Goal: Information Seeking & Learning: Learn about a topic

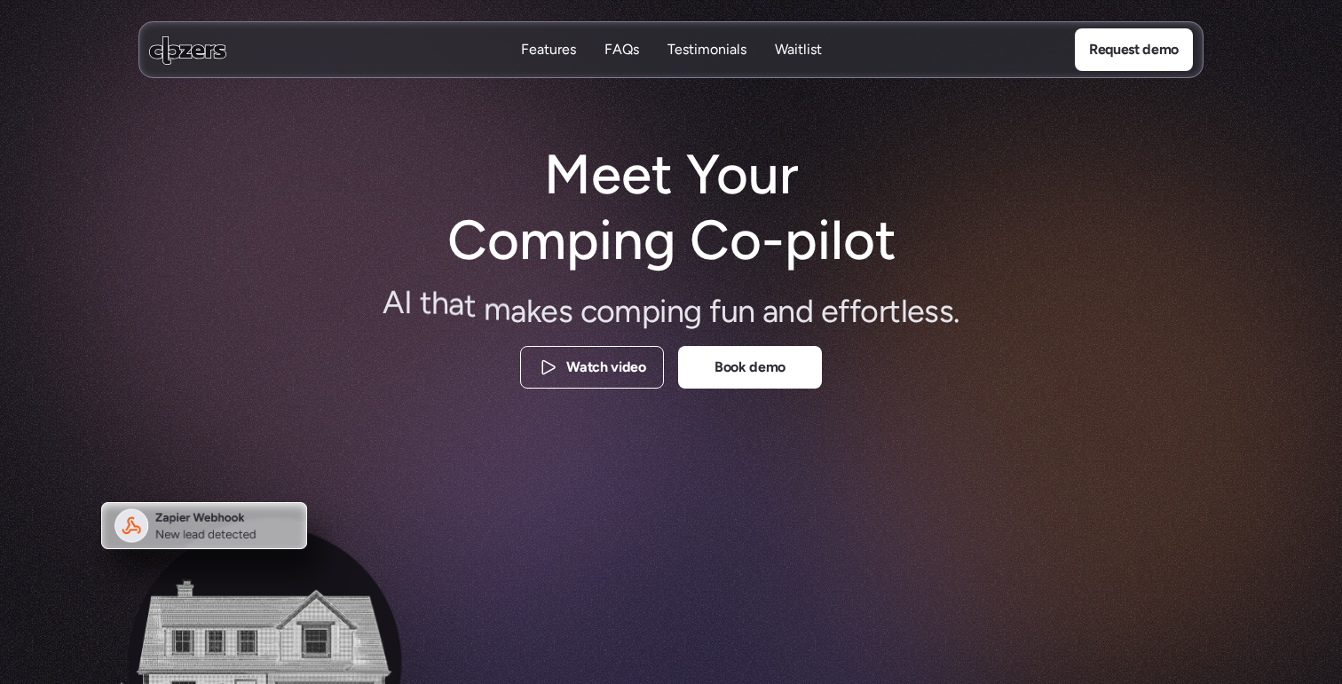
click at [541, 487] on div at bounding box center [671, 667] width 1278 height 522
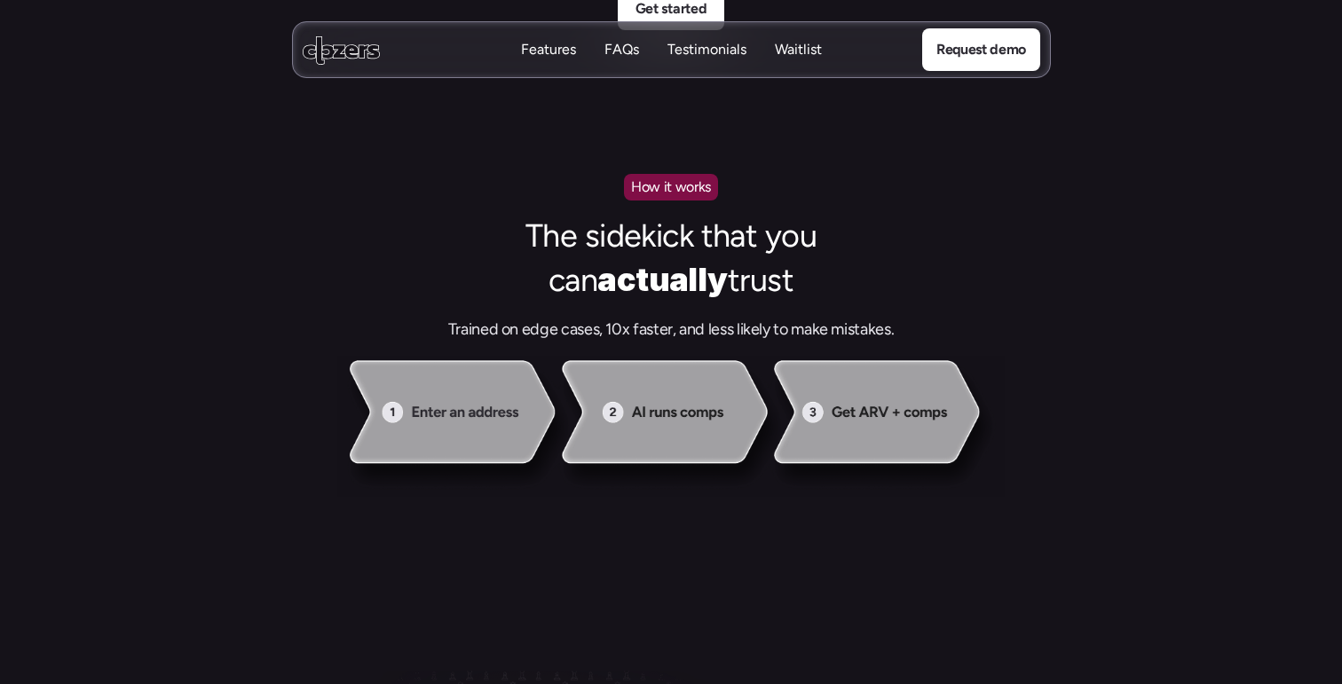
scroll to position [1603, 0]
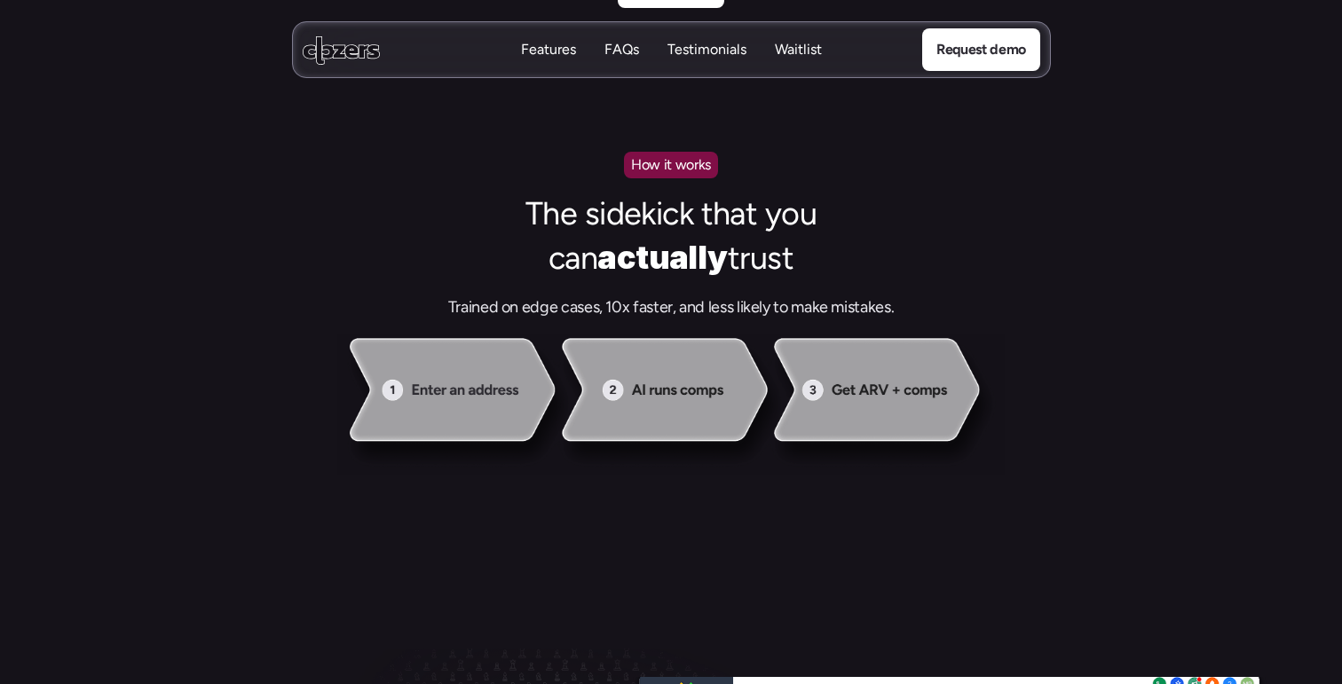
click at [546, 57] on p "Features" at bounding box center [548, 50] width 55 height 20
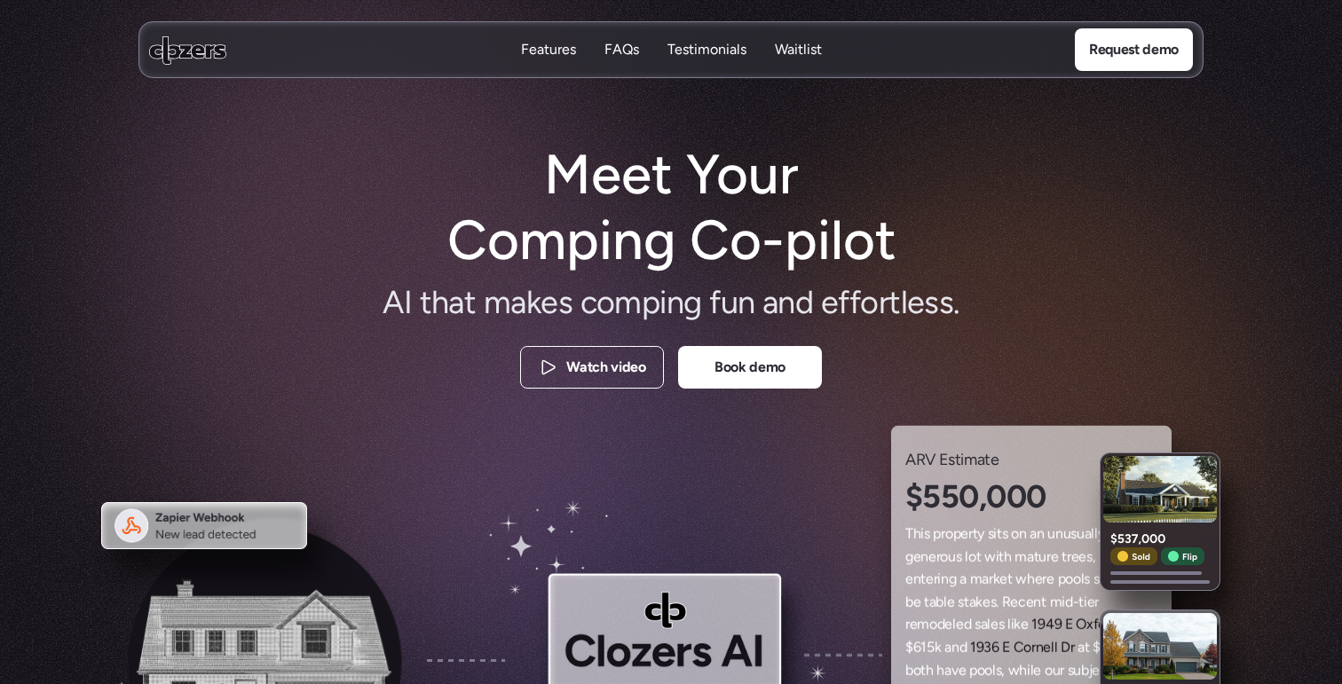
click at [197, 55] on use at bounding box center [187, 50] width 77 height 28
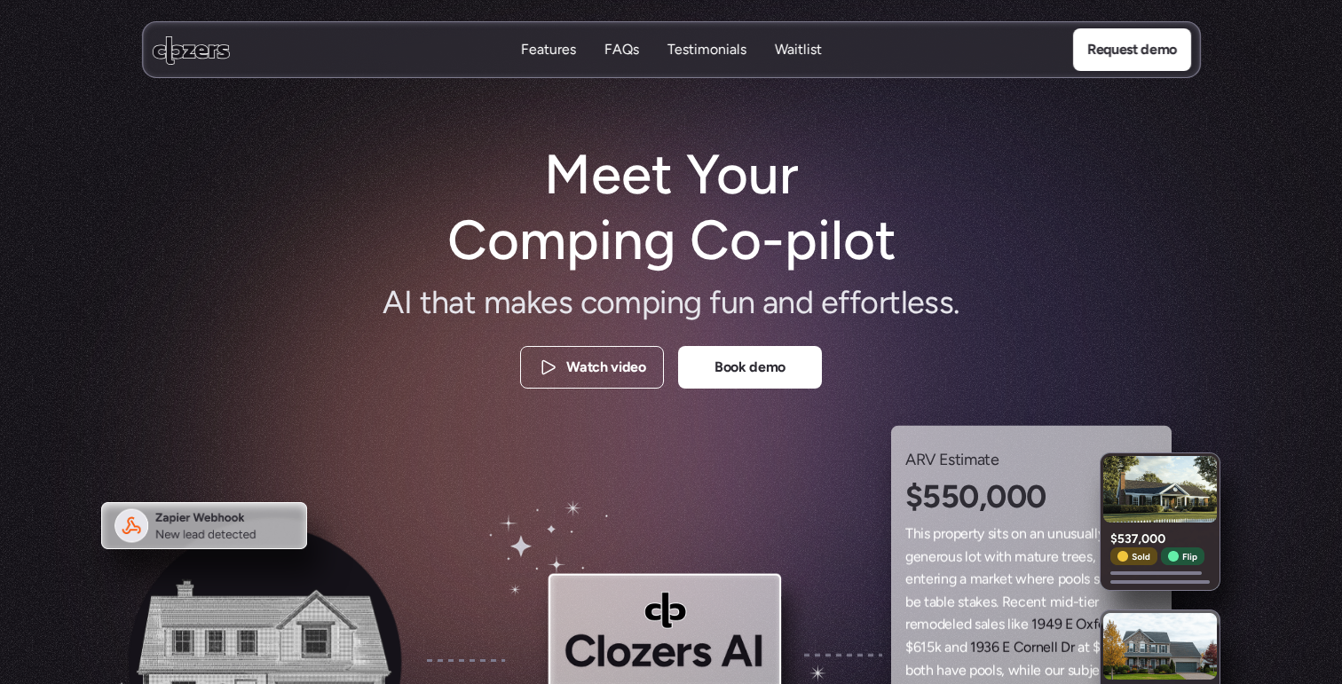
scroll to position [4098, 0]
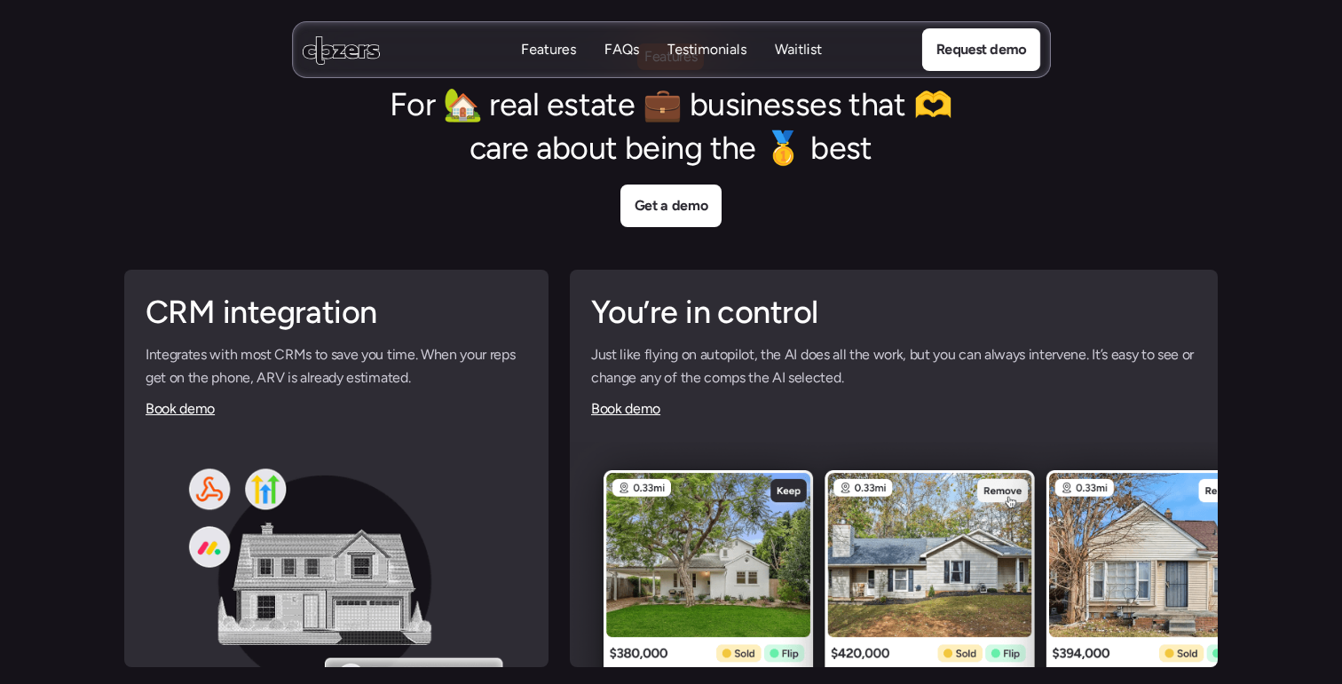
scroll to position [1603, 0]
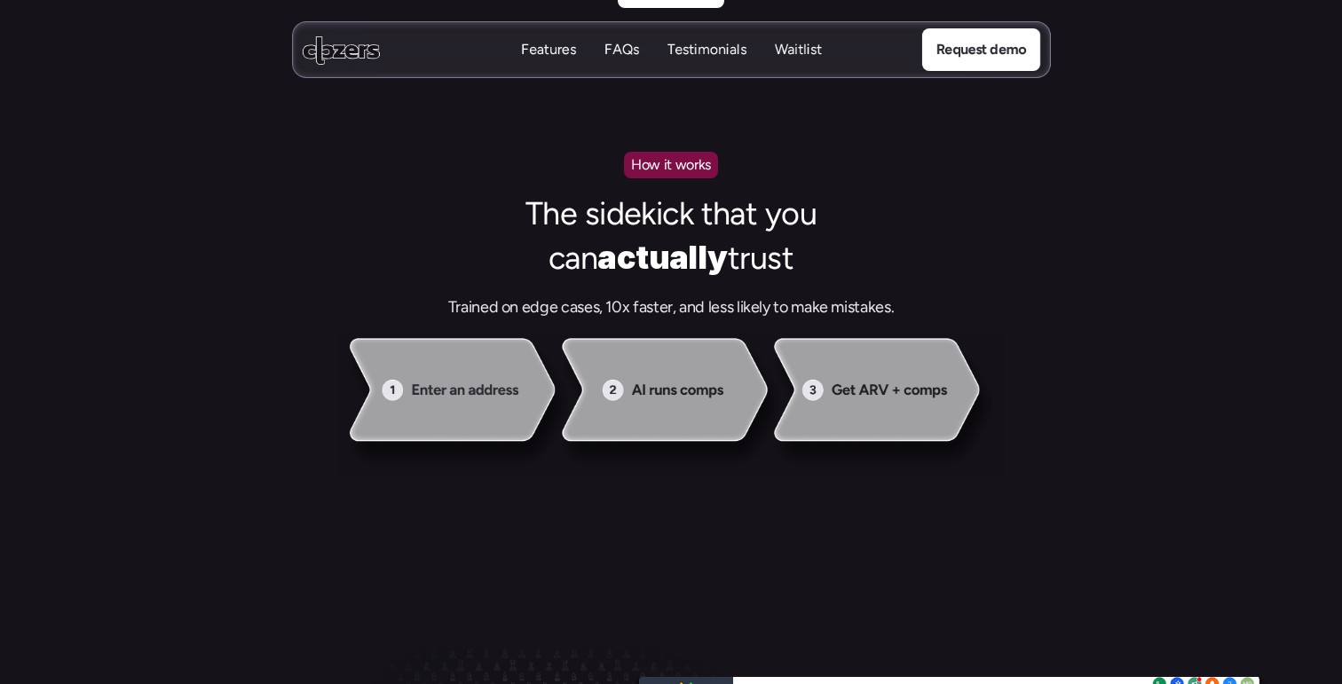
click at [444, 412] on img at bounding box center [671, 404] width 1007 height 141
click at [645, 162] on p "How it works" at bounding box center [671, 165] width 80 height 23
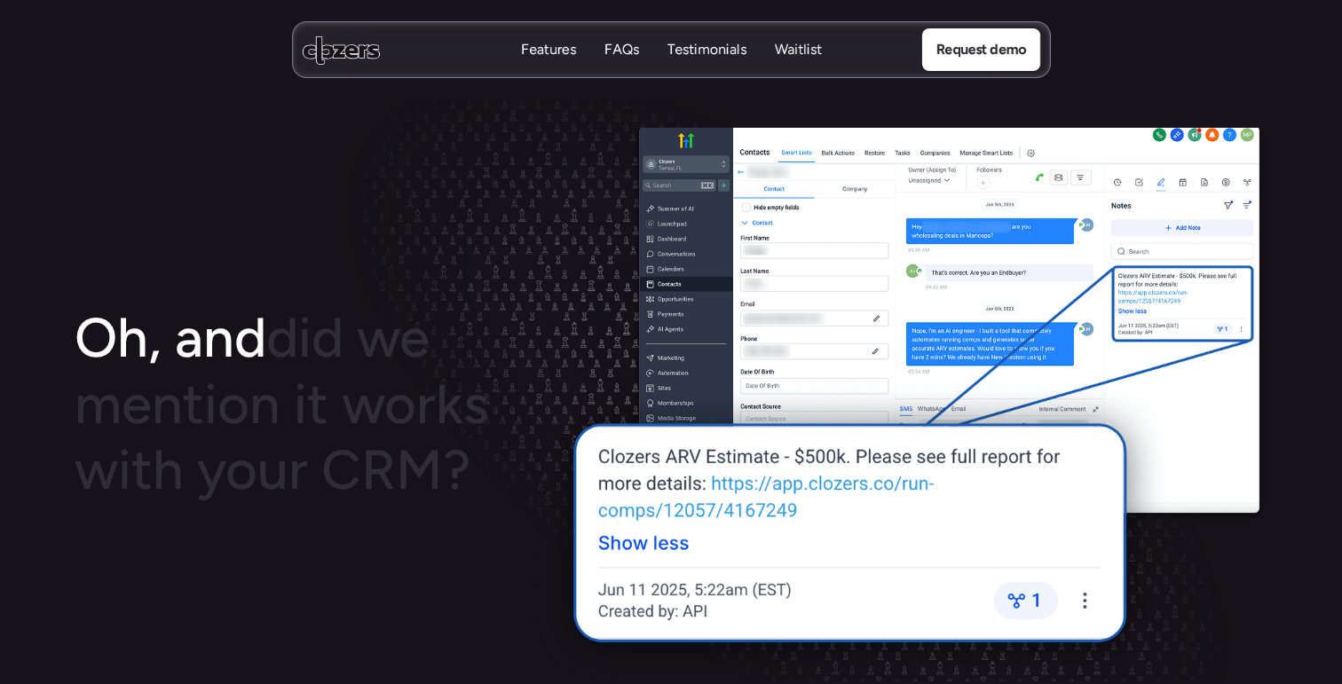
scroll to position [2181, 0]
click at [454, 455] on h1 "Oh, and did we mention it works with your CRM?" at bounding box center [288, 404] width 426 height 198
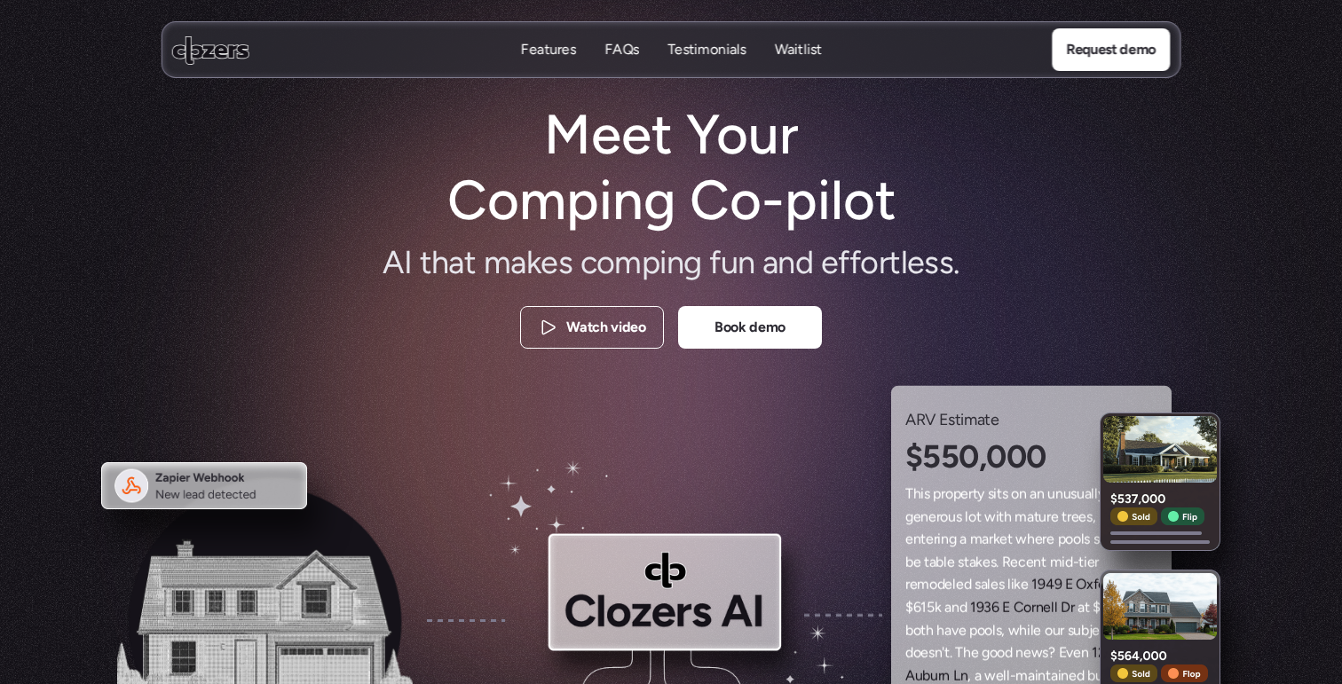
scroll to position [0, 0]
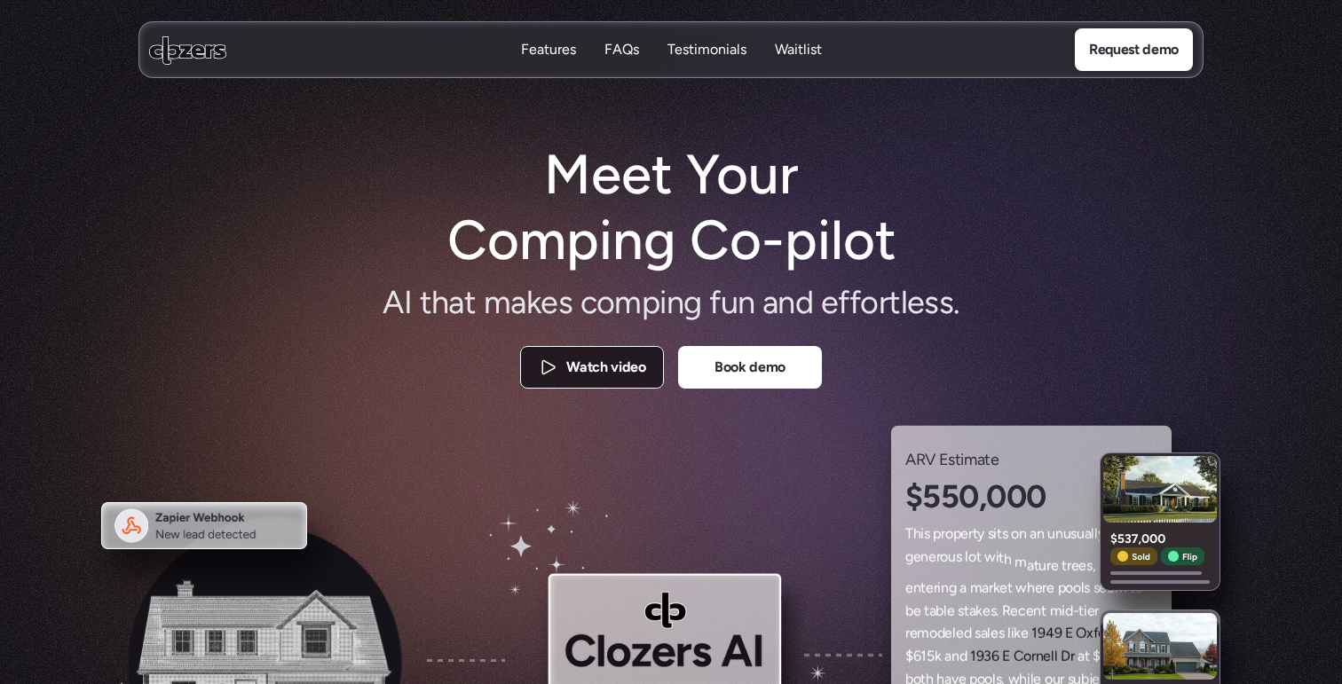
click at [634, 377] on p "Watch video" at bounding box center [605, 367] width 79 height 23
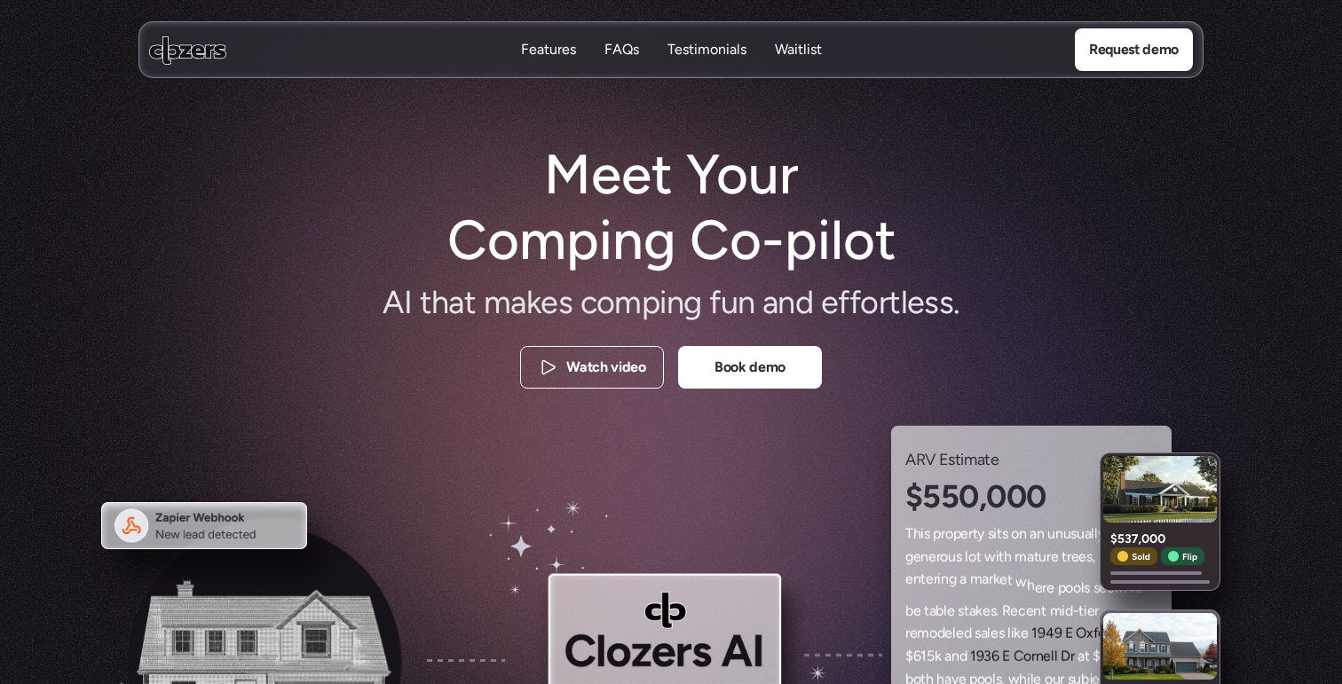
click at [796, 50] on p "Waitlist" at bounding box center [798, 50] width 47 height 20
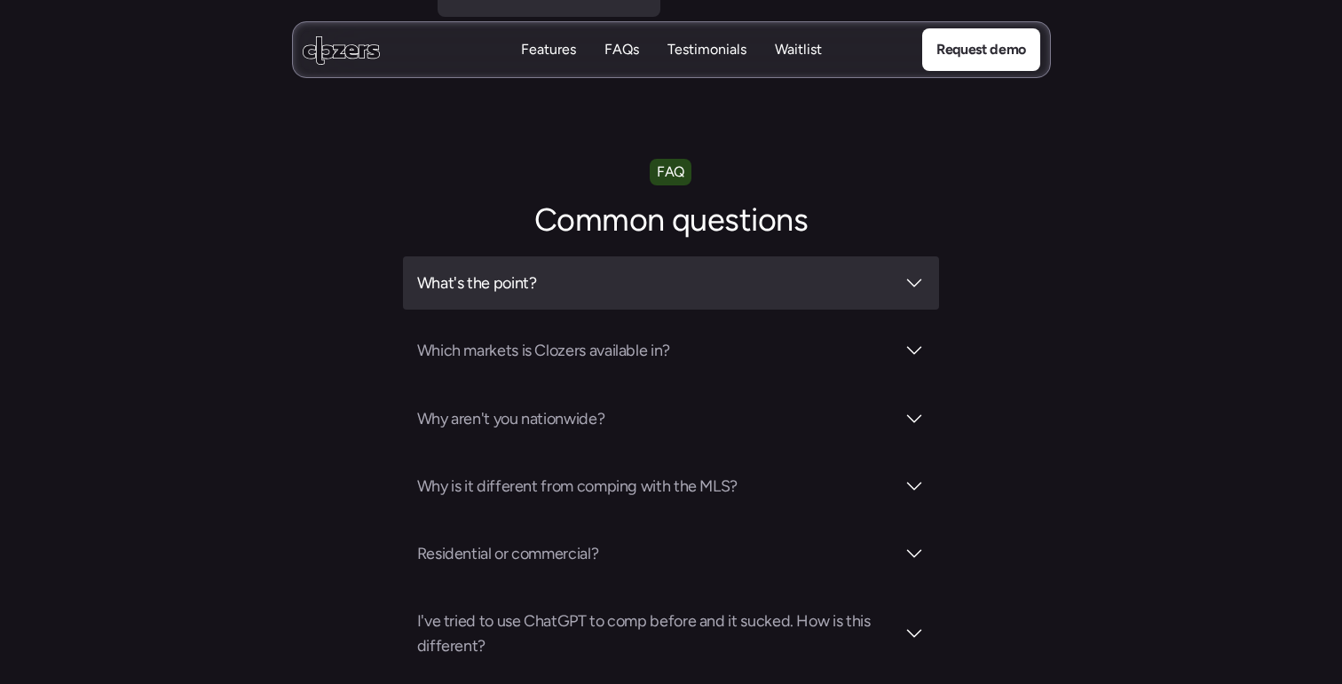
scroll to position [6131, 0]
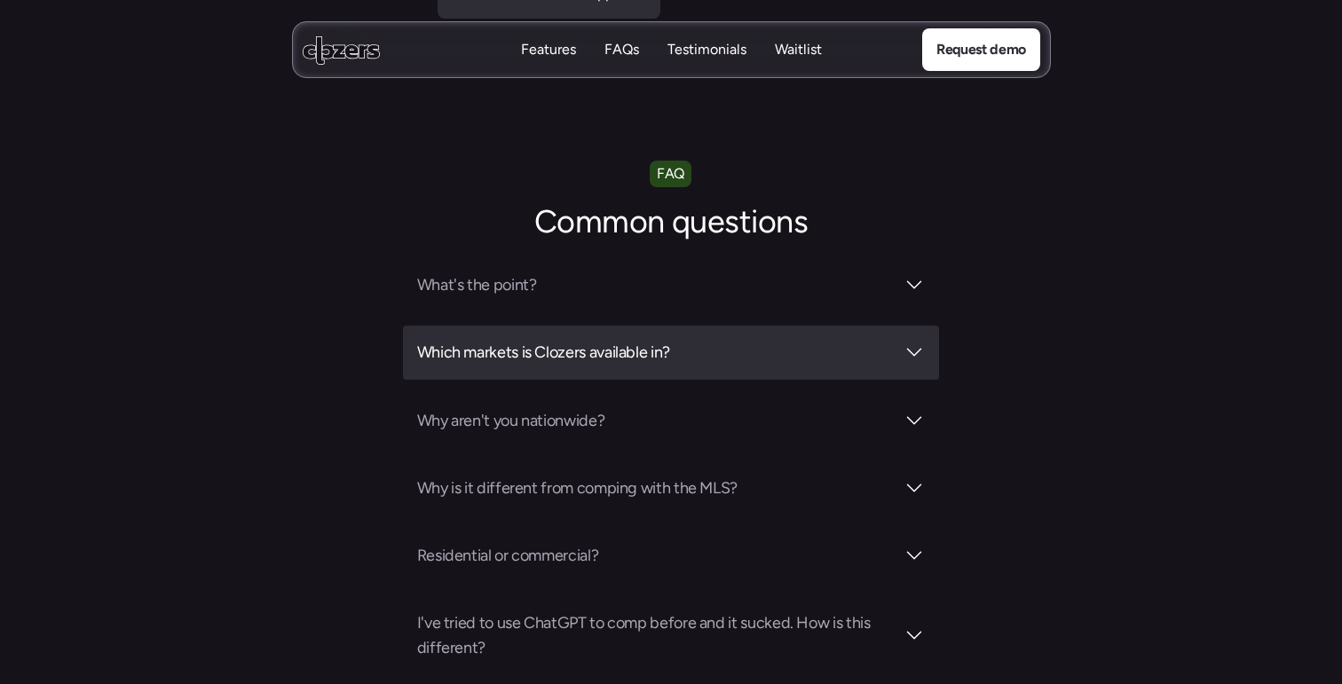
click at [518, 340] on h3 "Which markets is Clozers available in?" at bounding box center [656, 352] width 479 height 25
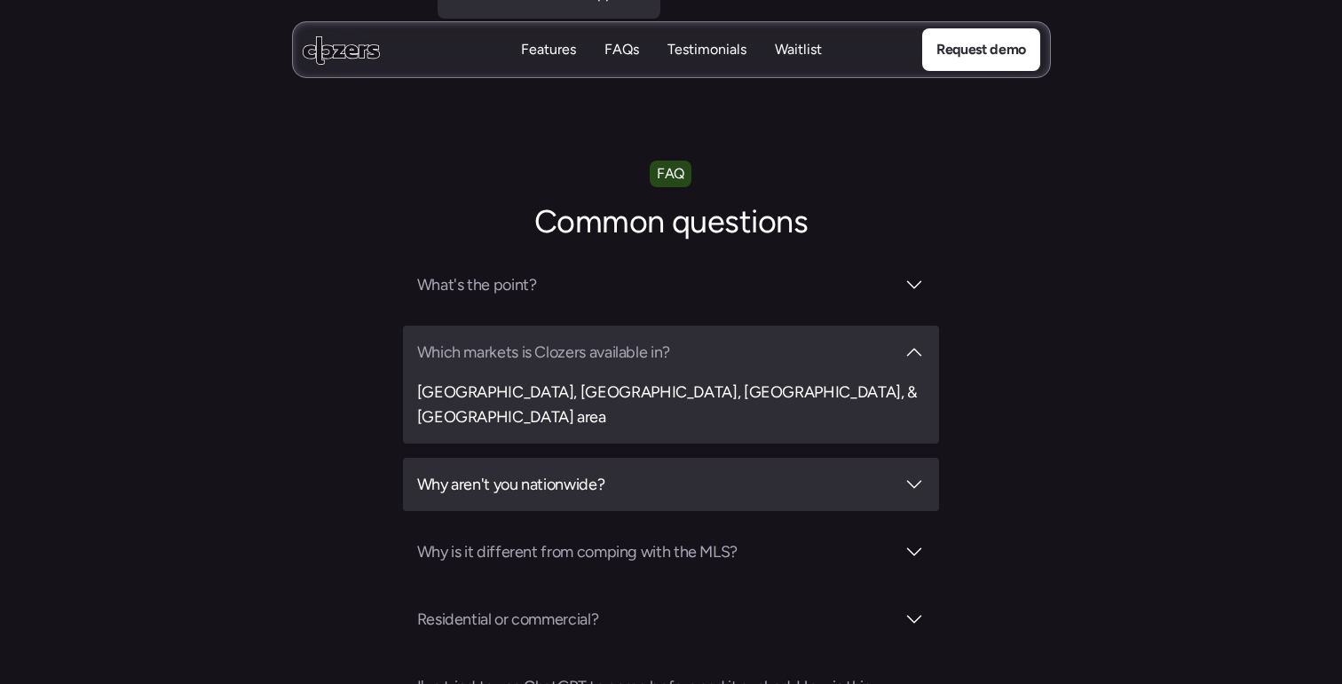
click at [530, 472] on h3 "Why aren't you nationwide?" at bounding box center [656, 484] width 479 height 25
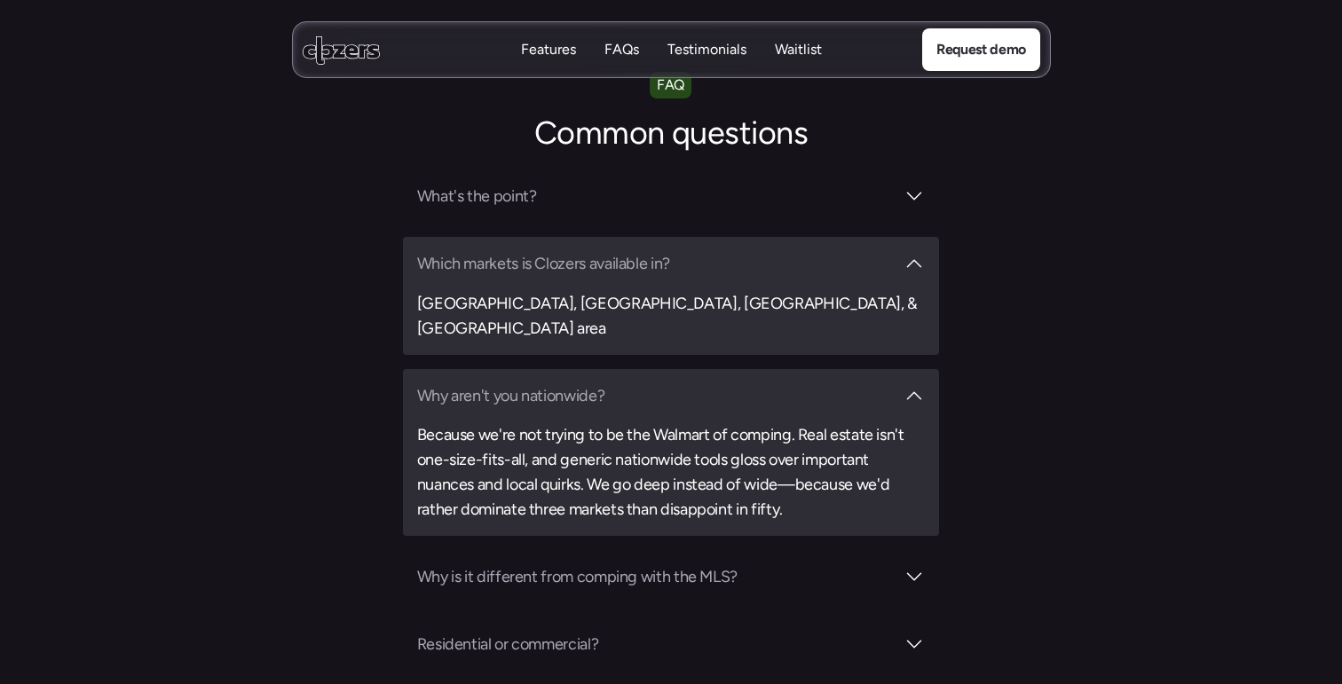
scroll to position [6228, 0]
